Goal: Check status: Check status

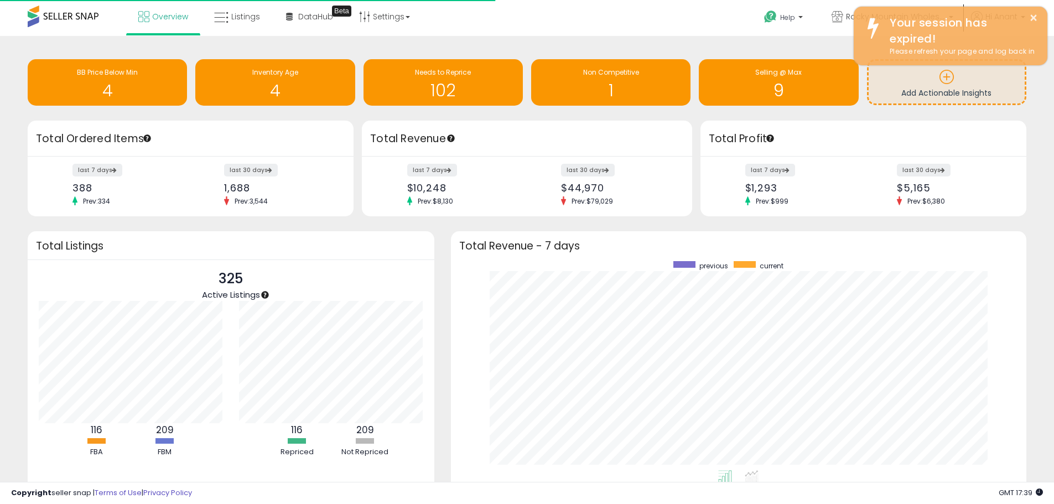
scroll to position [209, 554]
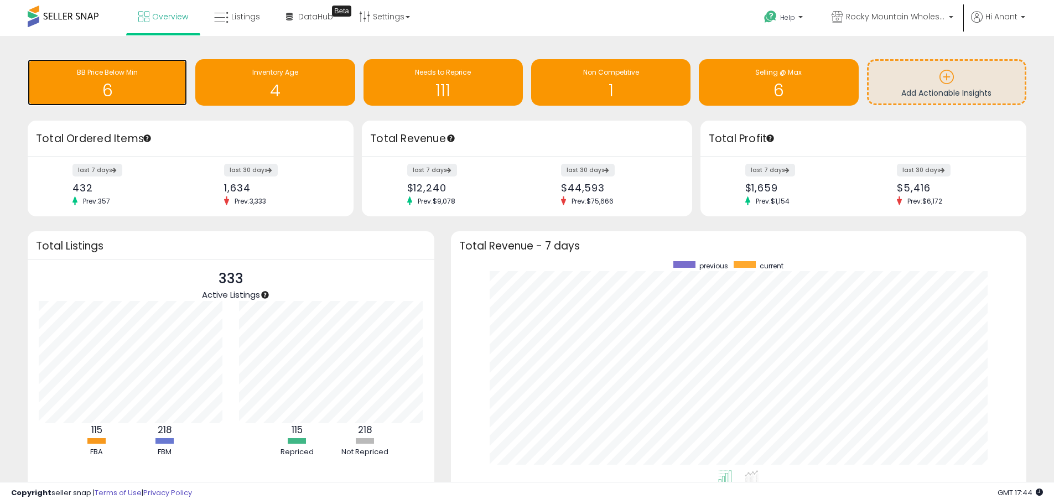
click at [130, 84] on h1 "6" at bounding box center [107, 90] width 148 height 18
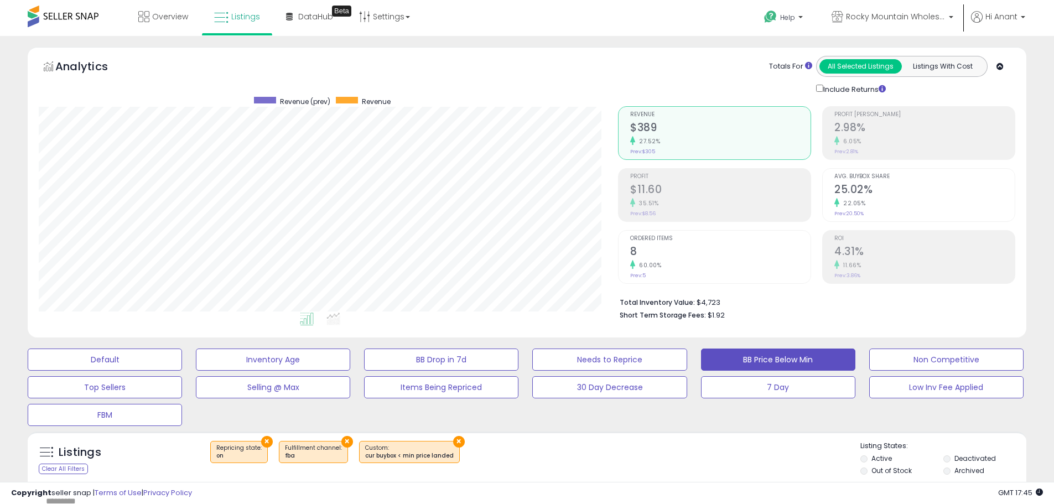
click at [261, 442] on button "×" at bounding box center [267, 442] width 12 height 12
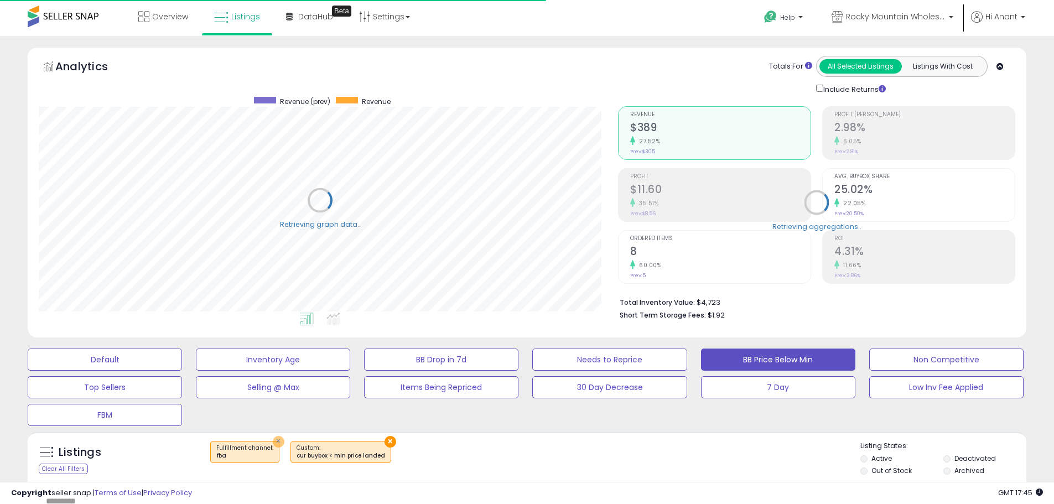
click at [276, 443] on button "×" at bounding box center [279, 442] width 12 height 12
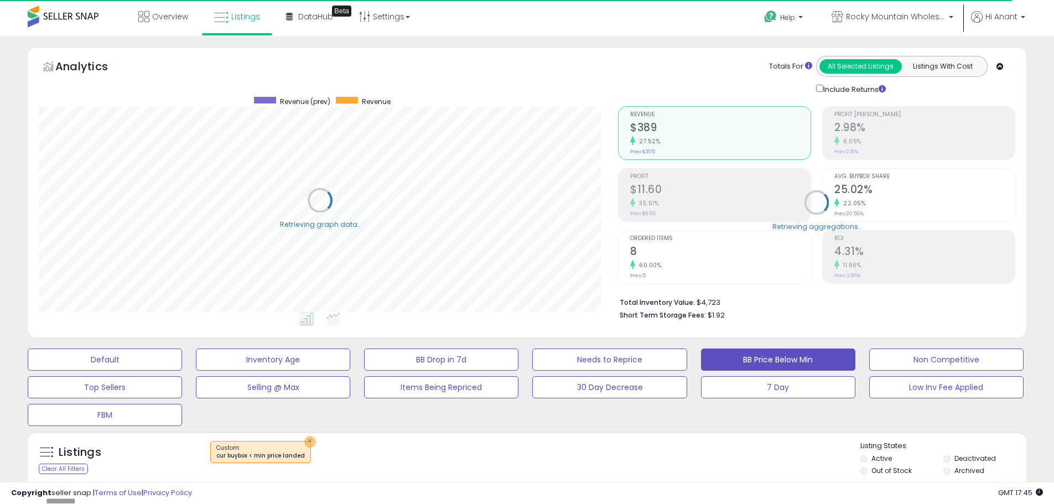
click at [308, 442] on button "×" at bounding box center [310, 442] width 12 height 12
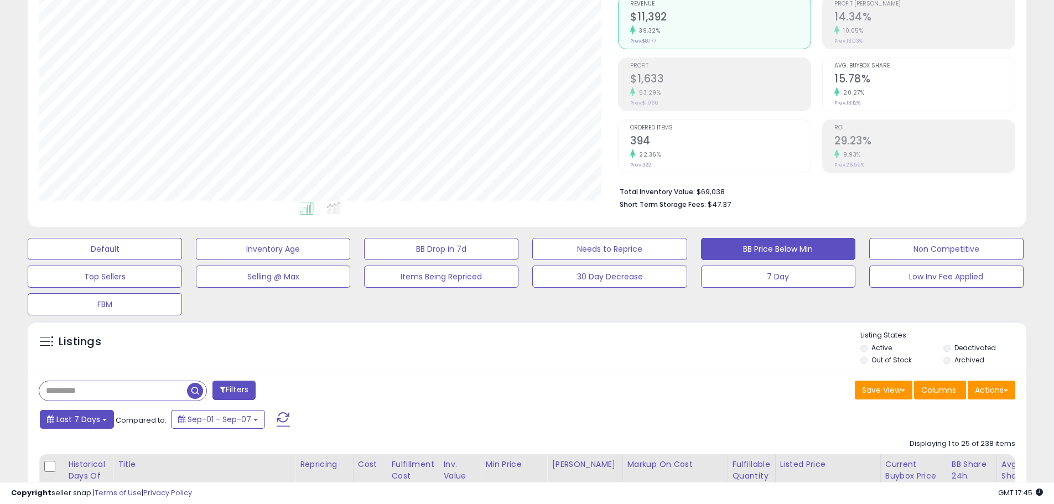
click at [90, 420] on span "Last 7 Days" at bounding box center [78, 419] width 44 height 11
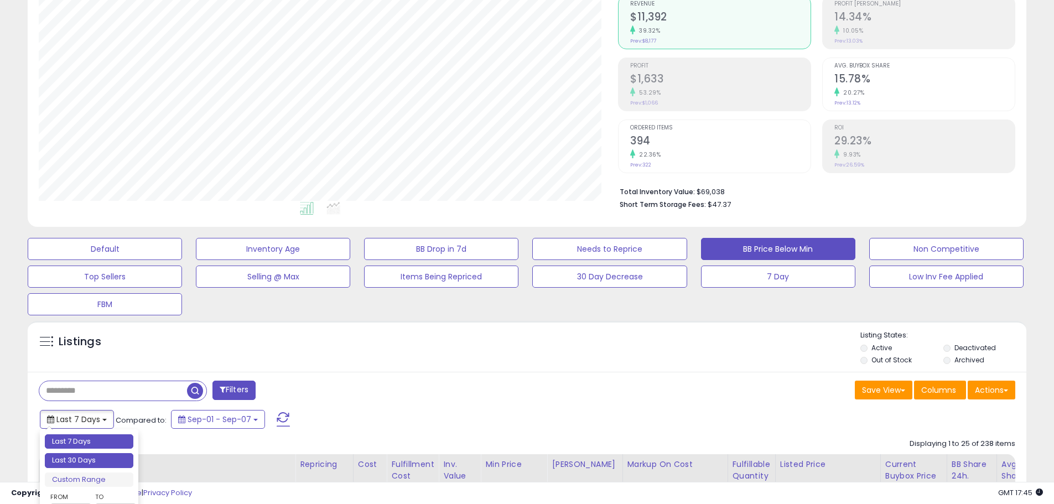
type input "**********"
click at [100, 464] on li "Last 30 Days" at bounding box center [89, 460] width 89 height 15
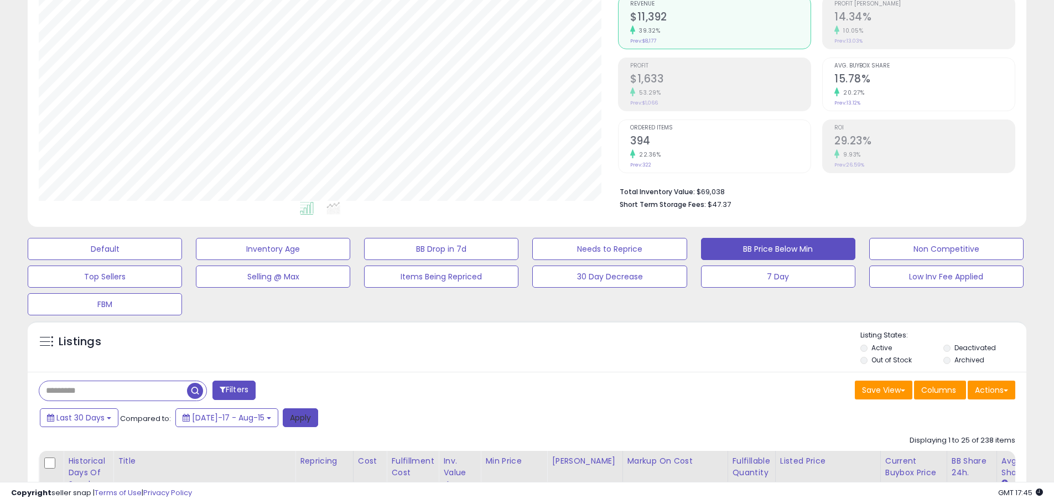
click at [290, 419] on button "Apply" at bounding box center [300, 417] width 35 height 19
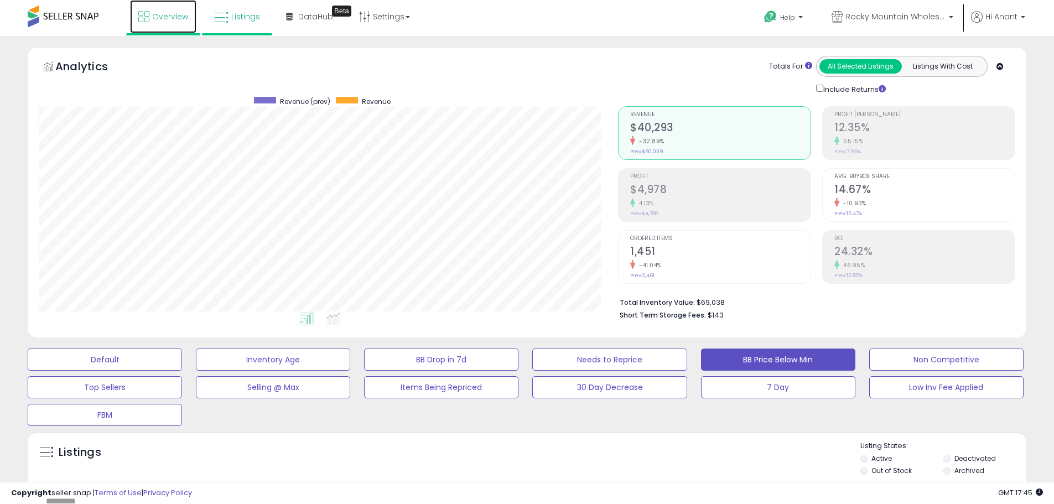
click at [157, 16] on span "Overview" at bounding box center [170, 16] width 36 height 11
